Goal: Information Seeking & Learning: Learn about a topic

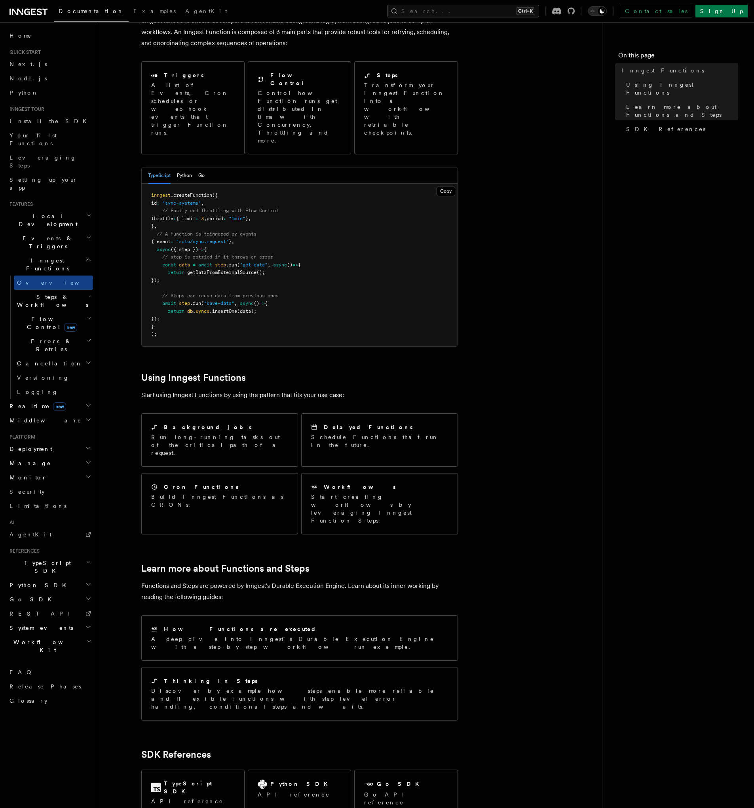
scroll to position [137, 0]
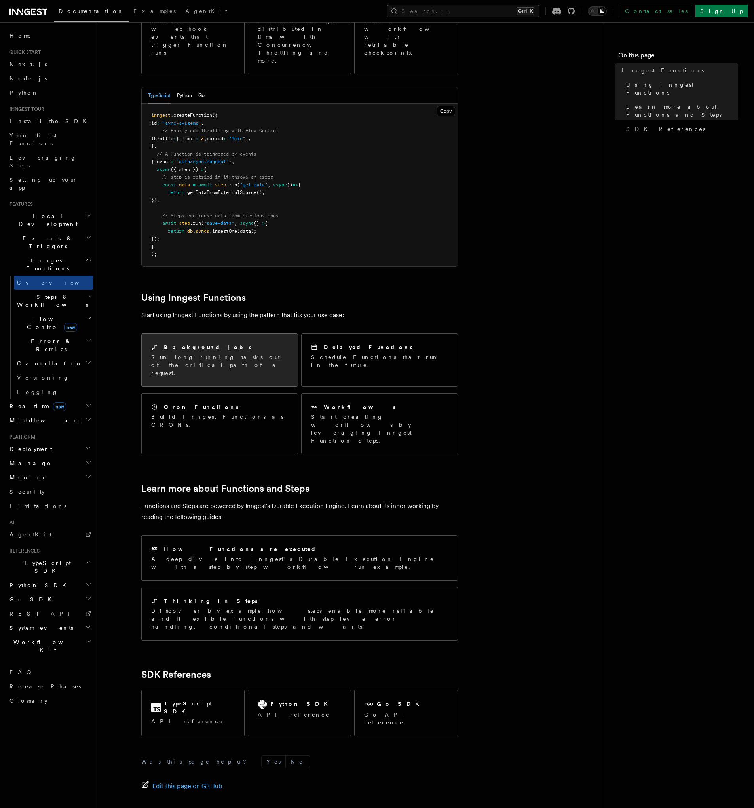
click at [251, 346] on div "Background jobs Run long-running tasks out of the critical path of a request." at bounding box center [220, 360] width 156 height 53
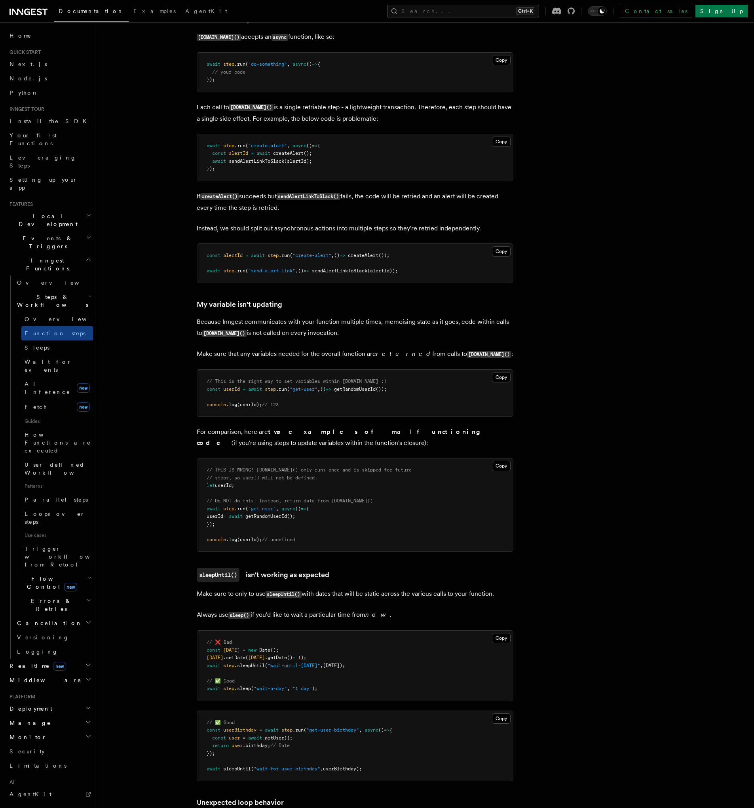
scroll to position [1805, 0]
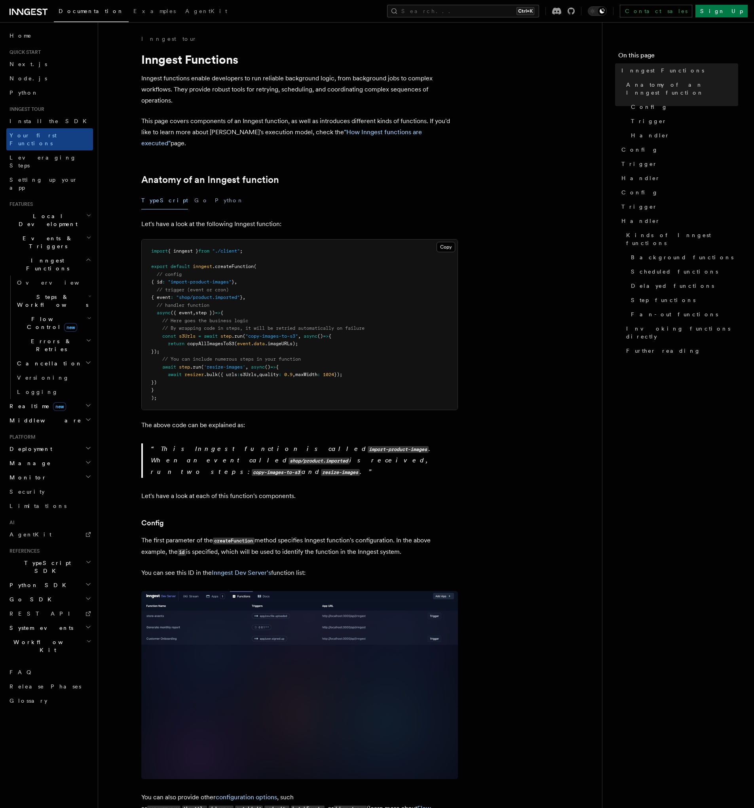
drag, startPoint x: 310, startPoint y: 311, endPoint x: 292, endPoint y: 281, distance: 35.0
click at [292, 281] on pre "import { inngest } from "./client" ; export default inngest .createFunction ( /…" at bounding box center [300, 325] width 316 height 170
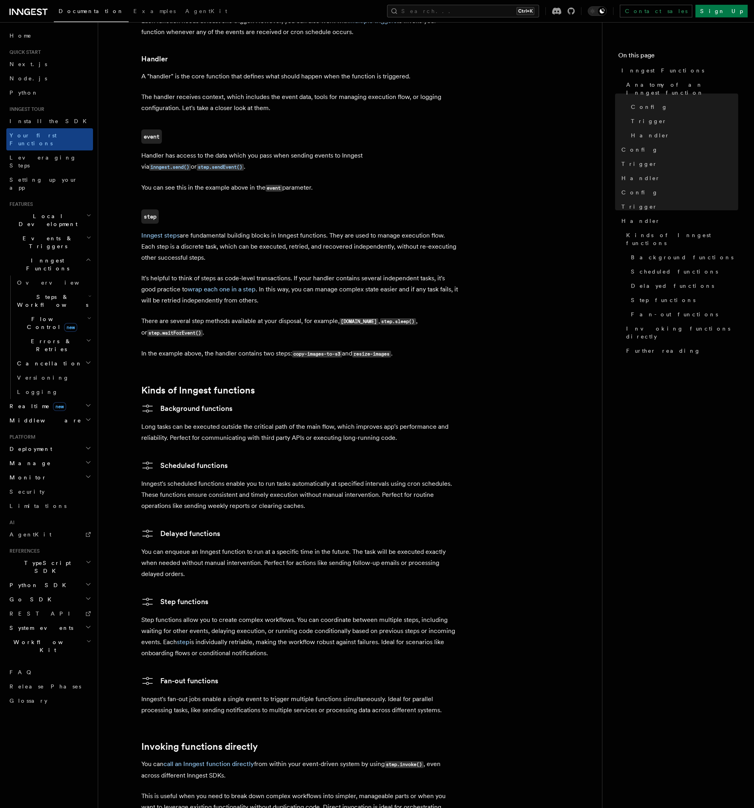
scroll to position [903, 0]
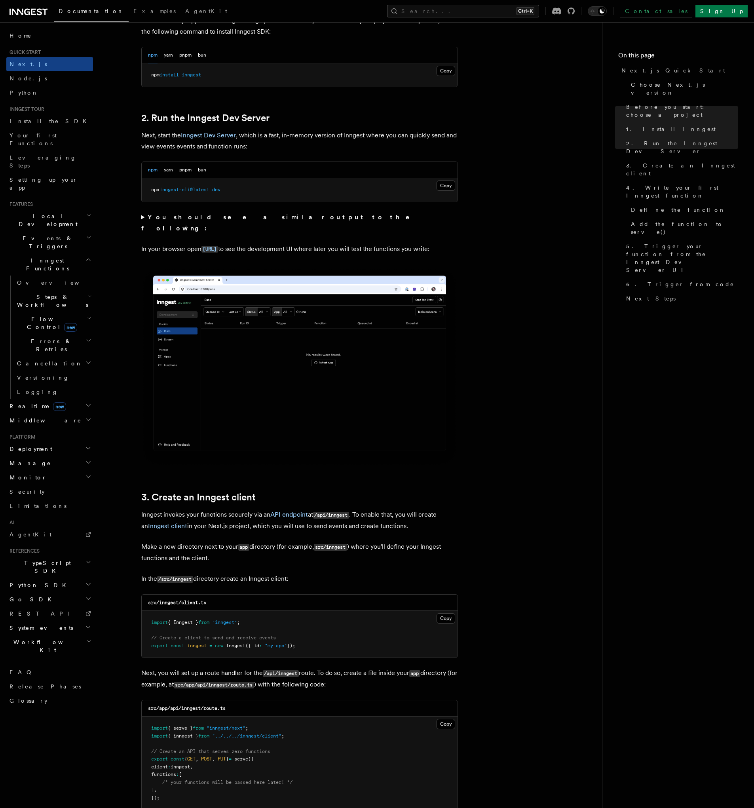
scroll to position [285, 0]
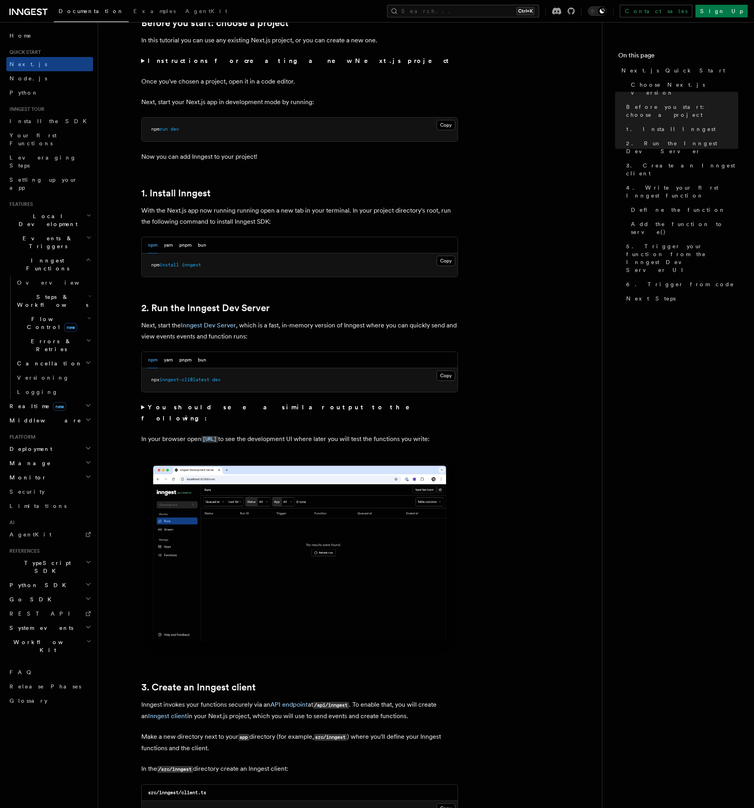
drag, startPoint x: 335, startPoint y: 580, endPoint x: 531, endPoint y: 398, distance: 267.5
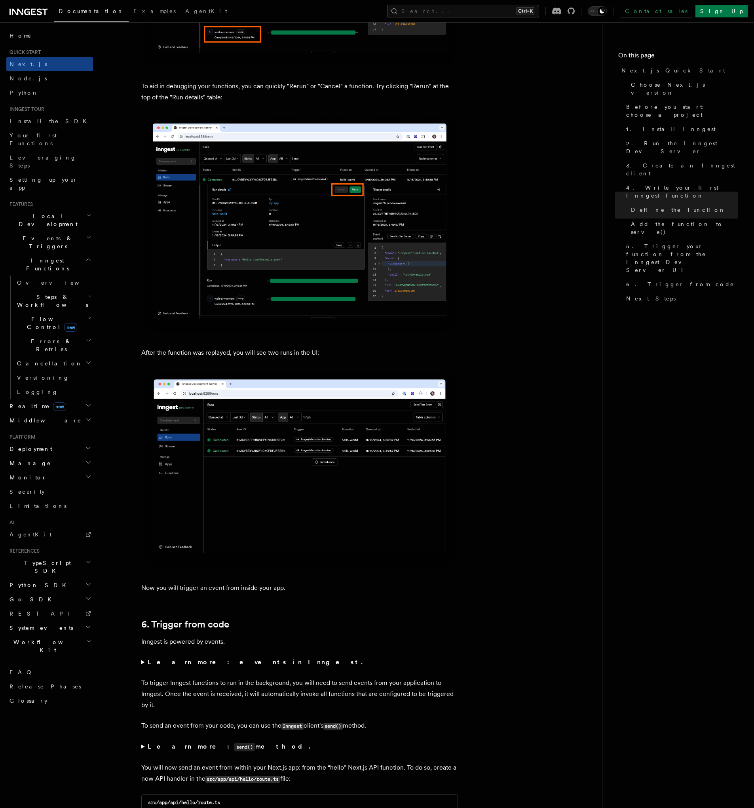
scroll to position [3421, 0]
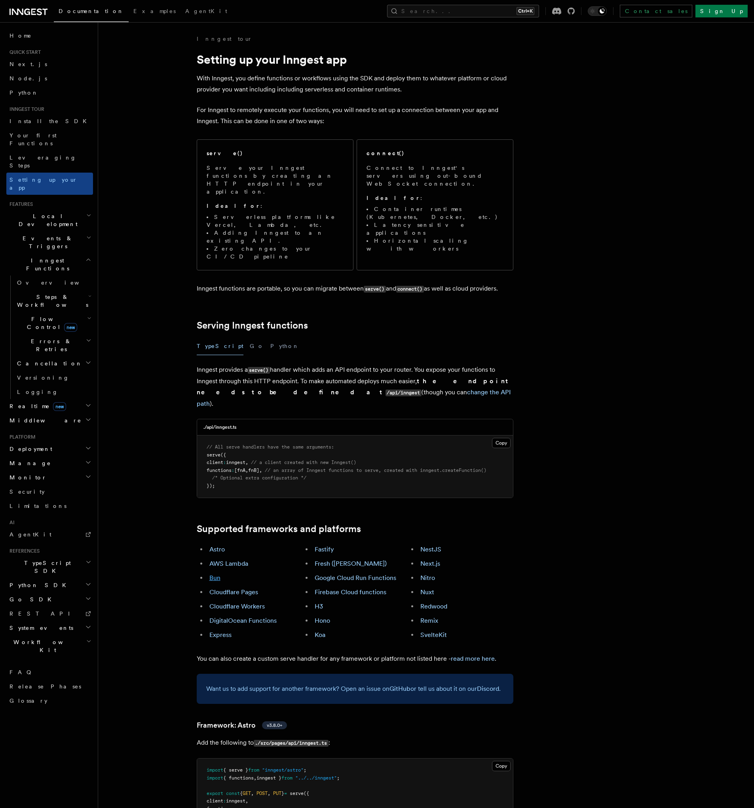
click at [218, 574] on link "Bun" at bounding box center [214, 578] width 11 height 8
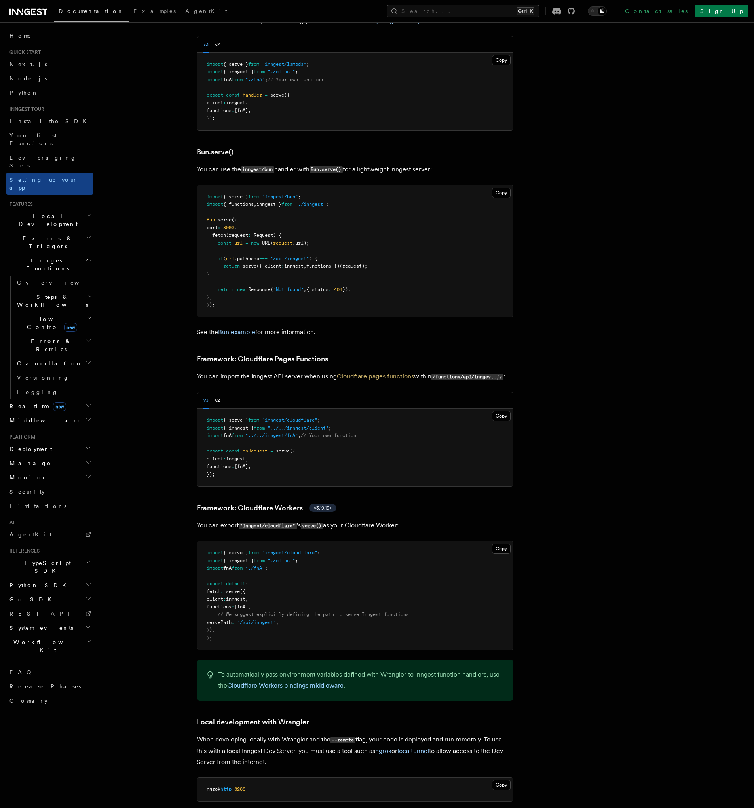
scroll to position [913, 0]
